Goal: Task Accomplishment & Management: Use online tool/utility

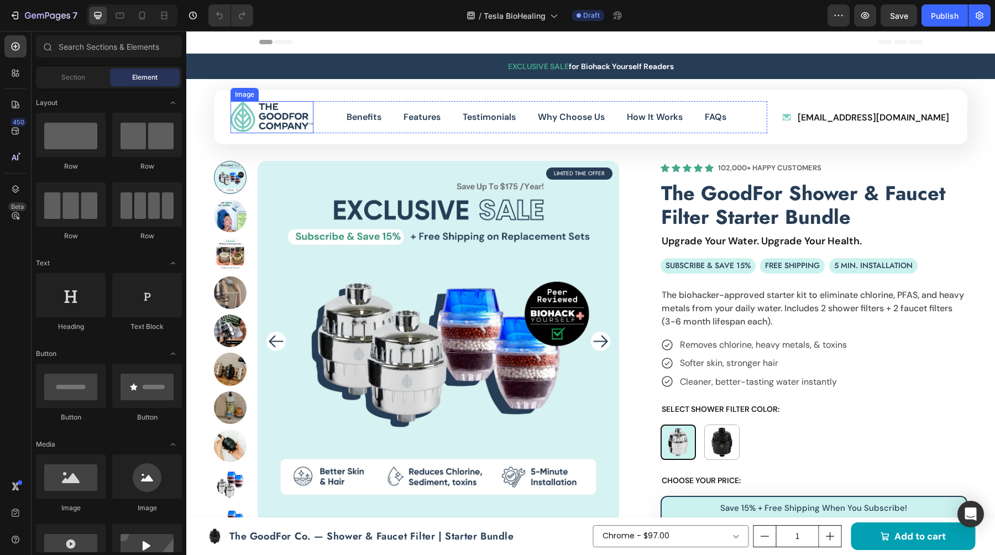
click at [279, 111] on img at bounding box center [271, 117] width 83 height 32
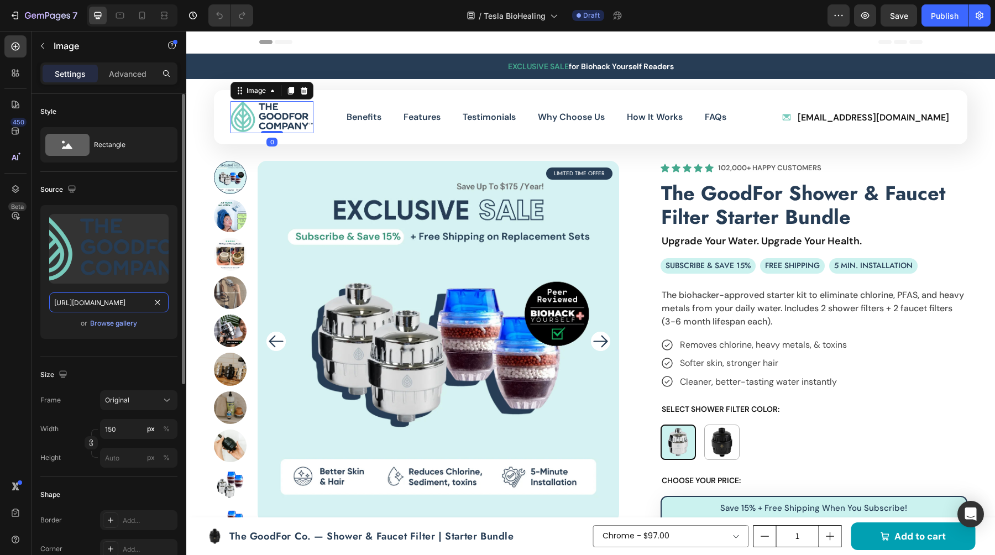
click at [86, 302] on input "[URL][DOMAIN_NAME]" at bounding box center [108, 302] width 119 height 20
click at [118, 305] on input "[URL][DOMAIN_NAME]" at bounding box center [108, 302] width 119 height 20
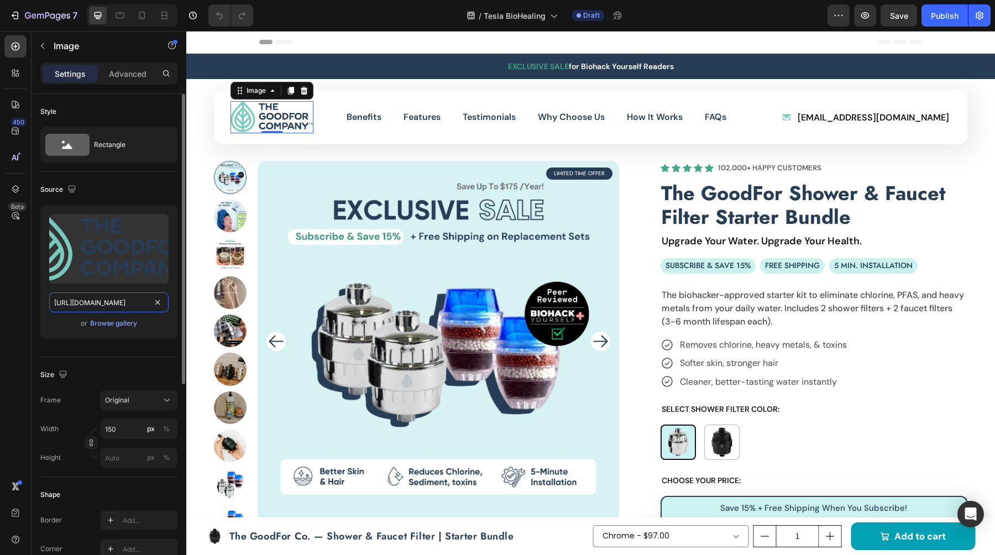
click at [118, 305] on input "[URL][DOMAIN_NAME]" at bounding box center [108, 302] width 119 height 20
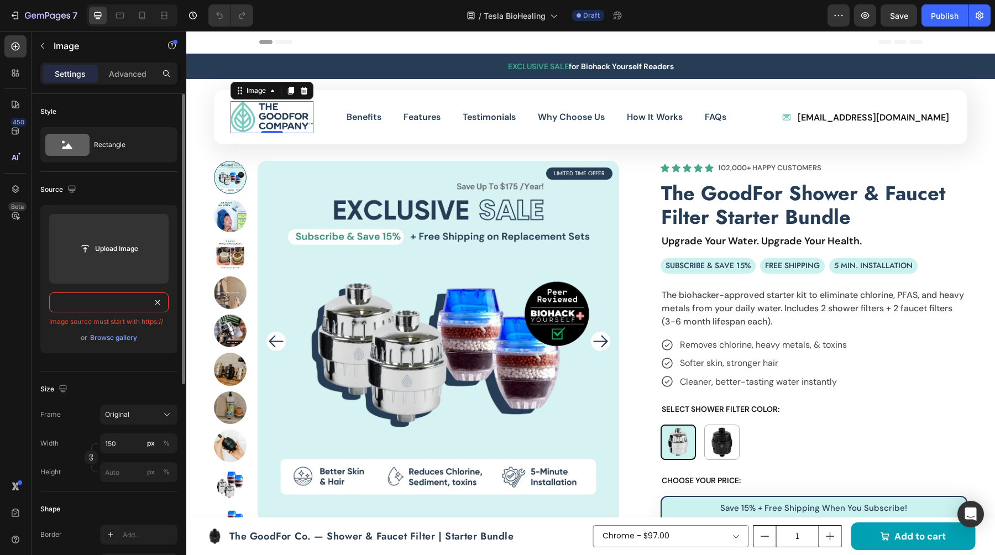
paste input "[URL][DOMAIN_NAME]"
type input "[URL][DOMAIN_NAME]"
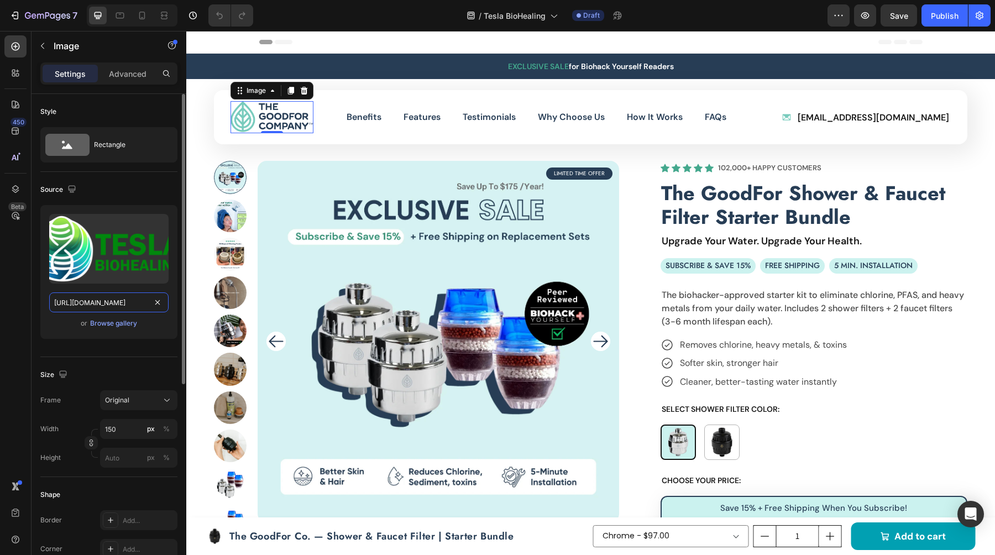
scroll to position [0, 194]
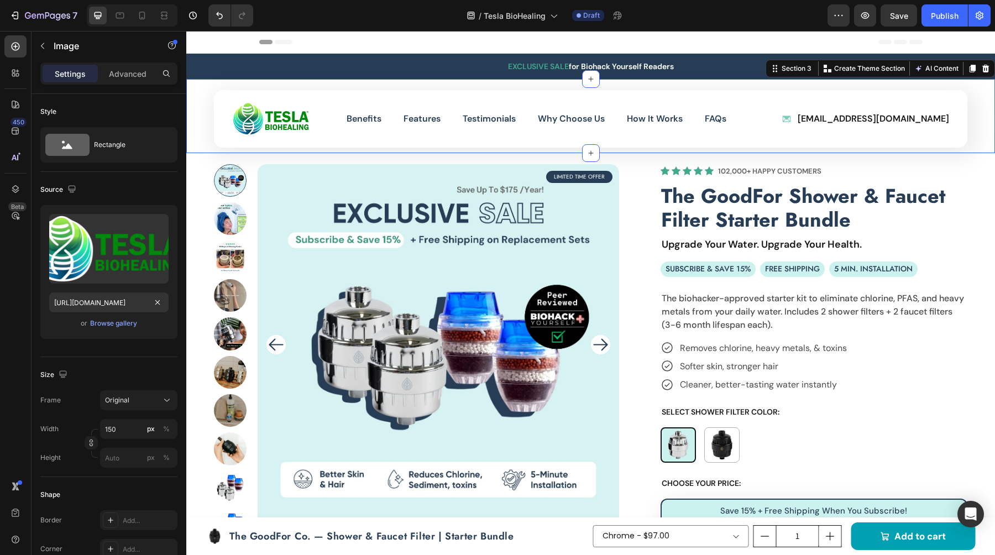
click at [203, 144] on div "Image Benefits Button Features Button Testimonials Button Why Choose Us Button …" at bounding box center [590, 116] width 809 height 74
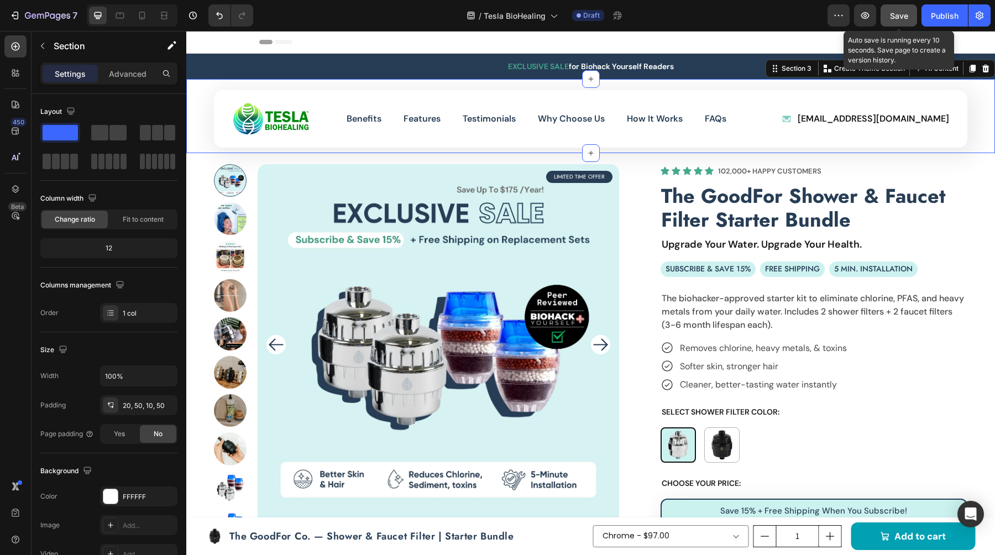
click at [894, 8] on button "Save" at bounding box center [898, 15] width 36 height 22
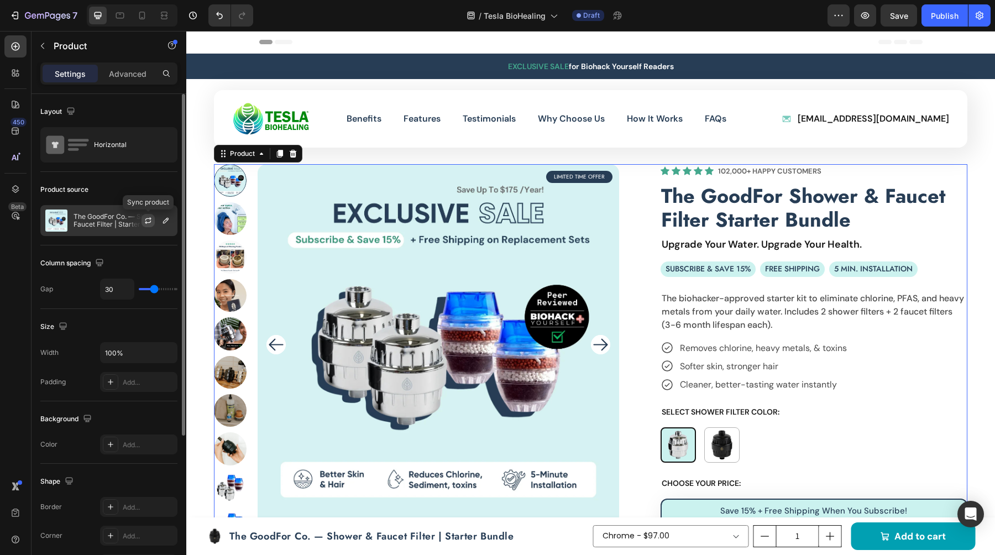
click at [145, 218] on icon "button" at bounding box center [148, 220] width 9 height 9
click at [164, 221] on icon "button" at bounding box center [165, 220] width 9 height 9
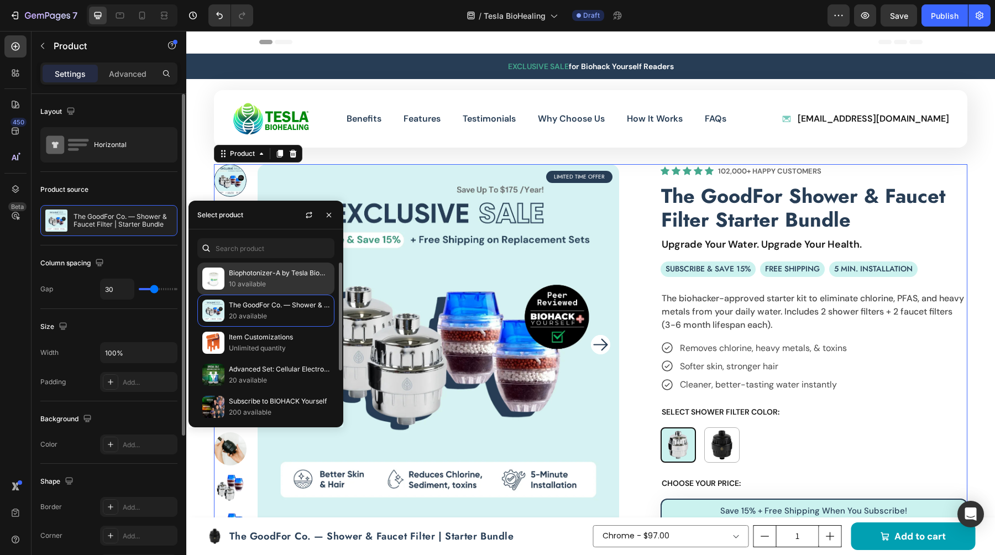
click at [289, 282] on p "10 available" at bounding box center [279, 284] width 101 height 11
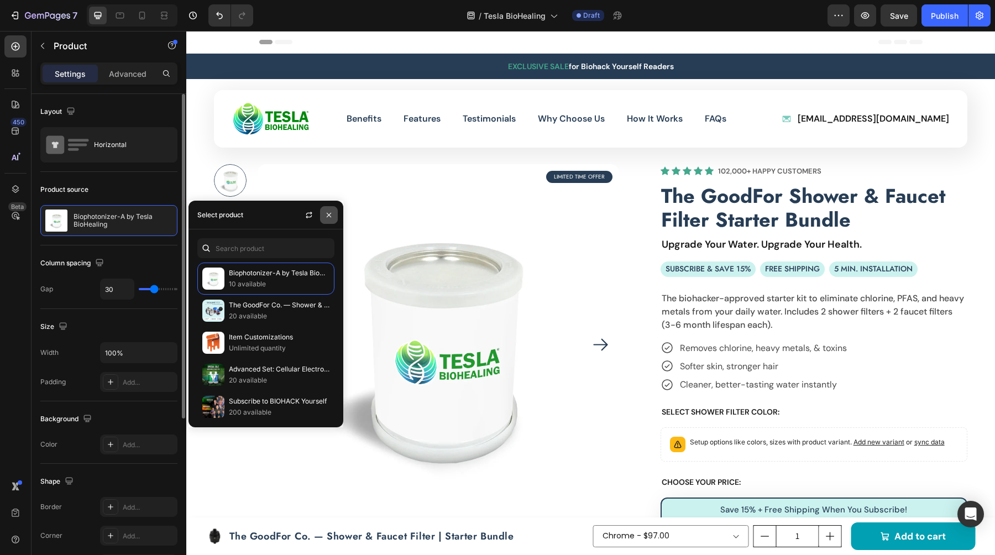
click at [333, 212] on icon "button" at bounding box center [328, 215] width 9 height 9
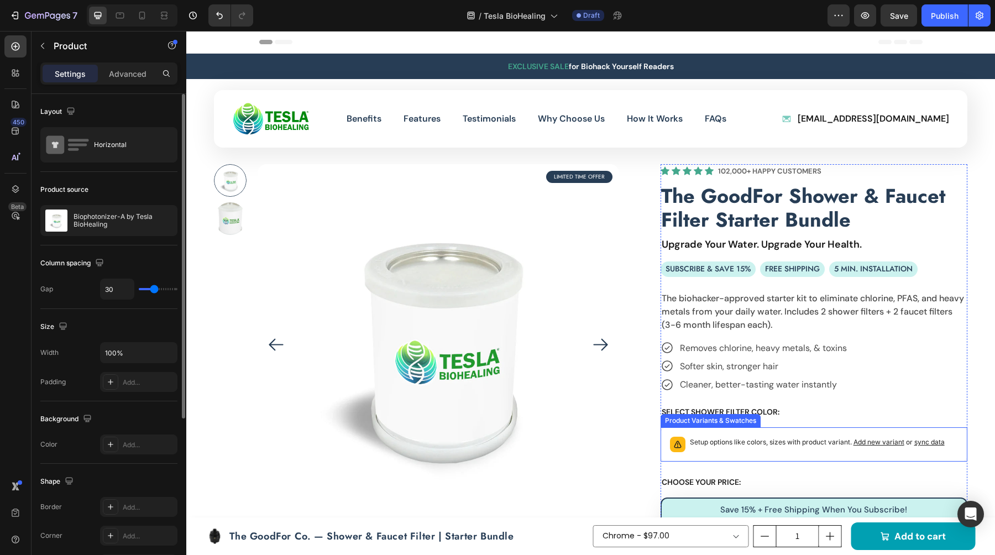
click at [771, 457] on div "Setup options like colors, sizes with product variant. Add new variant or sync …" at bounding box center [813, 444] width 307 height 34
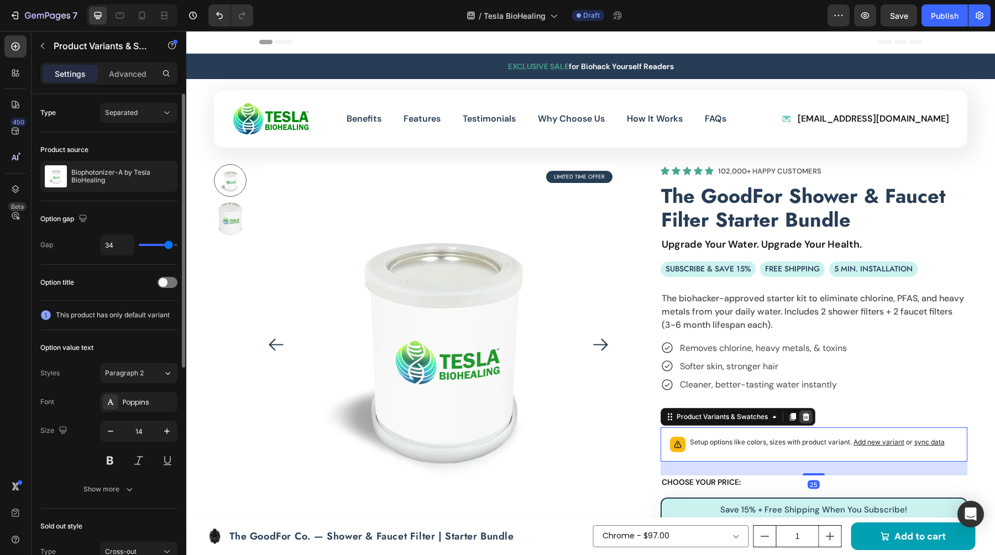
click at [805, 412] on icon at bounding box center [805, 416] width 9 height 9
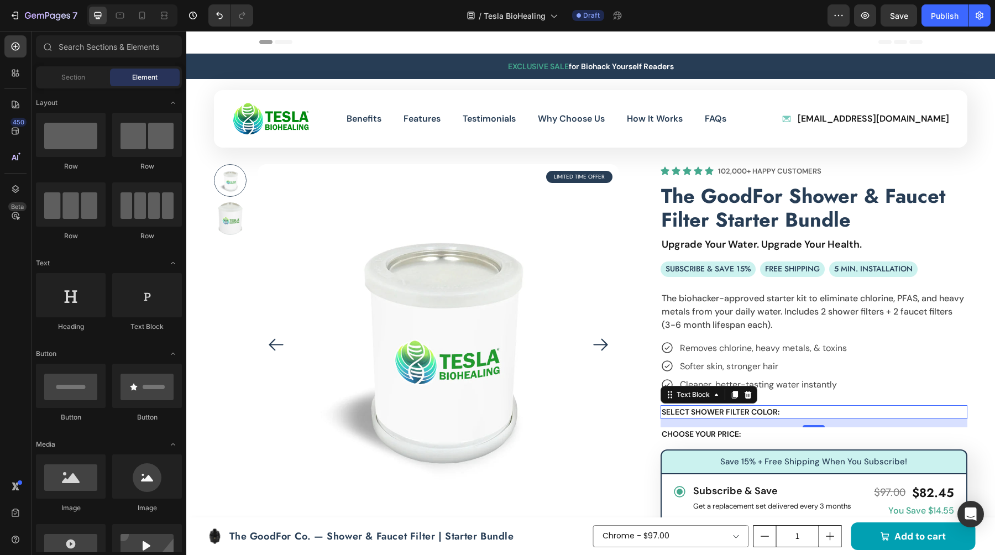
click at [793, 412] on p "SELECT SHOWER FILTER COLOR:" at bounding box center [814, 412] width 305 height 12
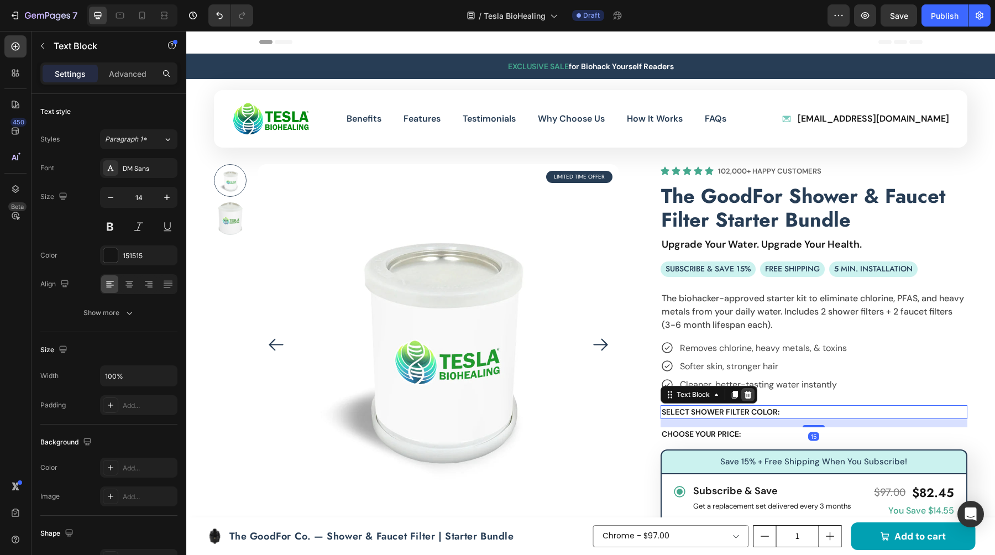
click at [744, 395] on icon at bounding box center [747, 394] width 9 height 9
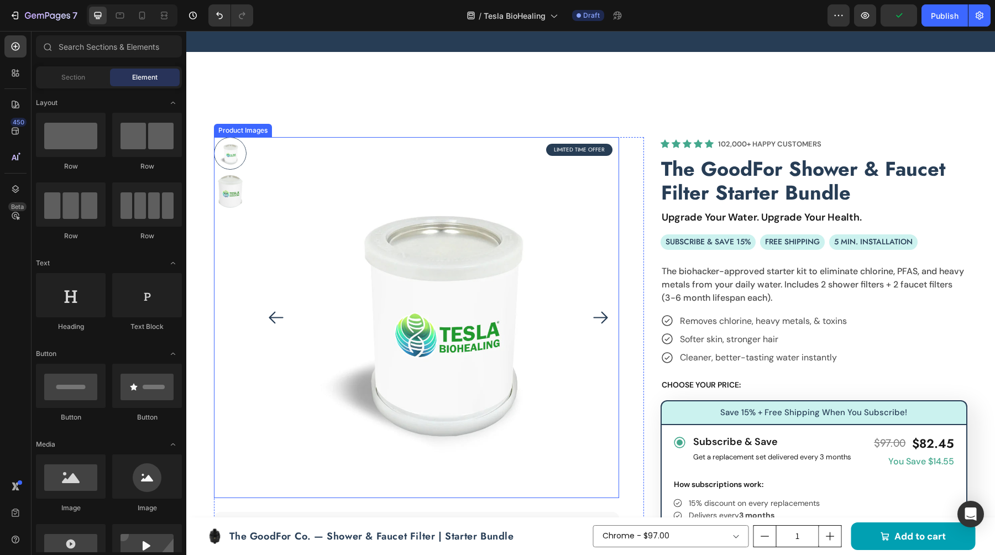
scroll to position [0, 0]
